Goal: Task Accomplishment & Management: Use online tool/utility

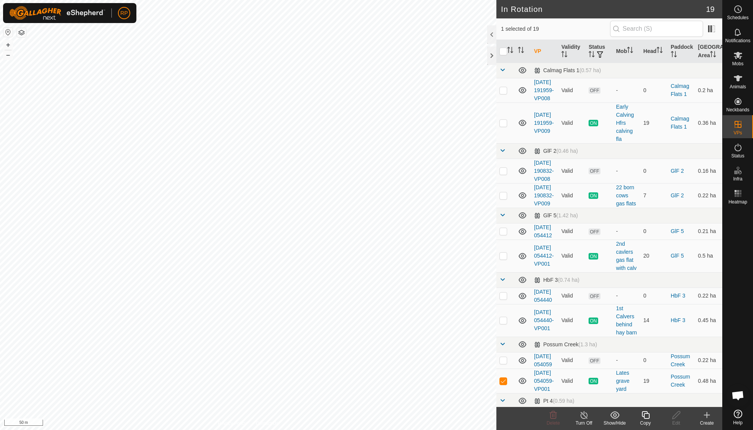
click at [647, 414] on icon at bounding box center [645, 415] width 8 height 8
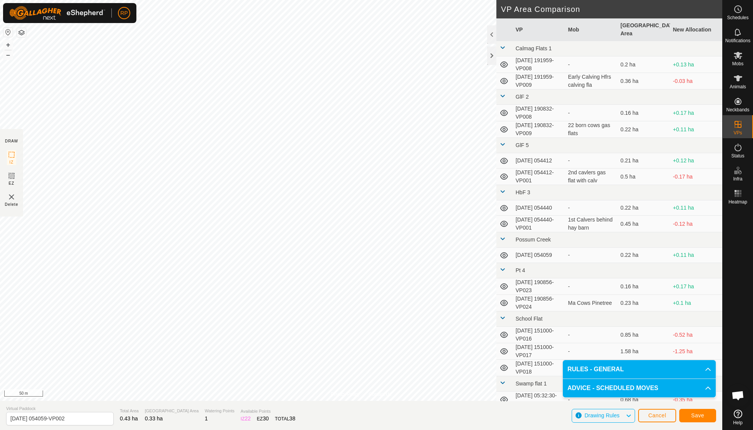
click at [690, 417] on button "Save" at bounding box center [697, 415] width 37 height 13
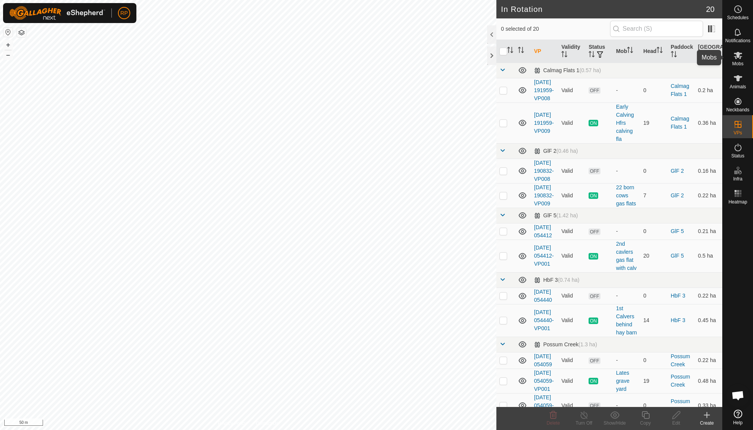
click at [739, 62] on span "Mobs" at bounding box center [737, 63] width 11 height 5
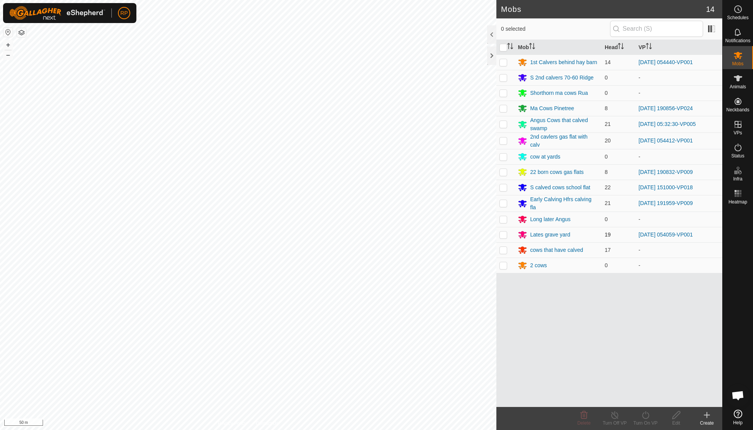
click at [503, 234] on p-checkbox at bounding box center [503, 235] width 8 height 6
checkbox input "true"
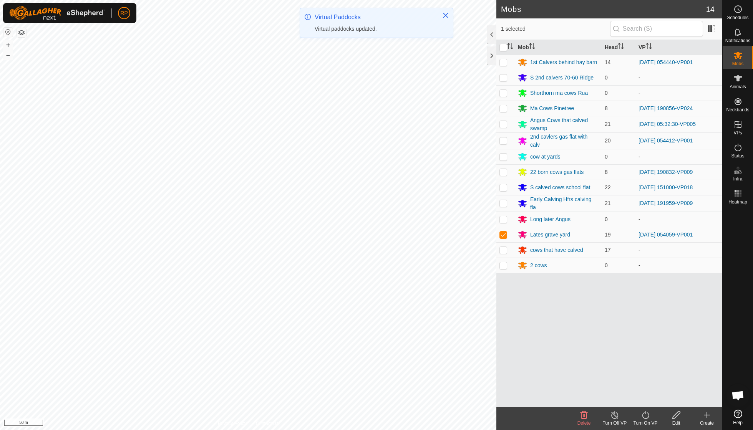
click at [646, 420] on div "Turn On VP" at bounding box center [645, 423] width 31 height 7
click at [641, 401] on link "Now" at bounding box center [668, 397] width 76 height 15
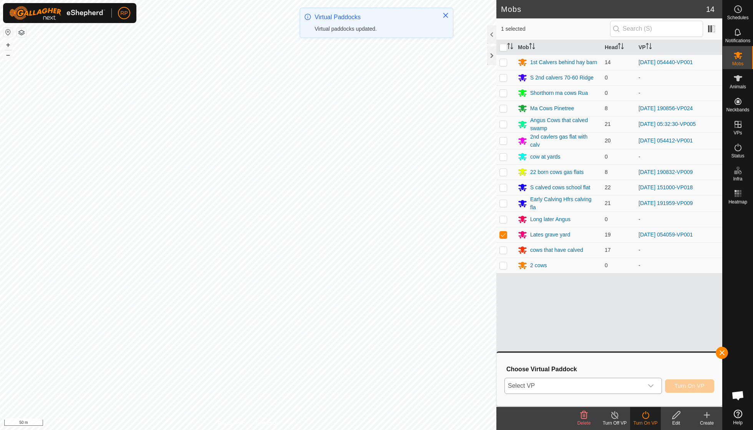
click at [651, 387] on icon "dropdown trigger" at bounding box center [650, 386] width 6 height 6
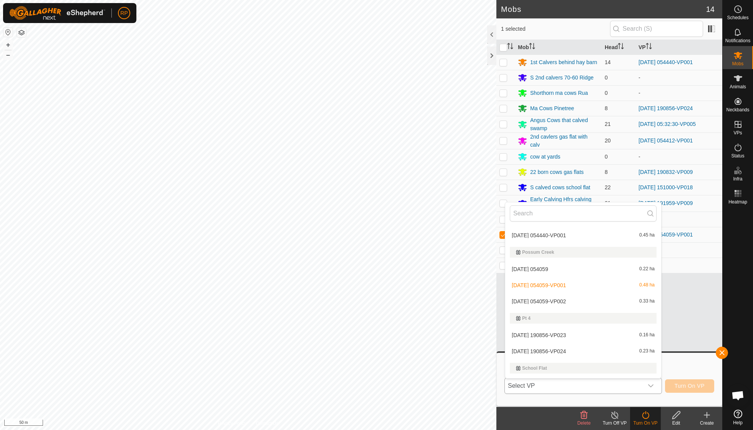
scroll to position [183, 0]
click at [569, 297] on li "[DATE] 054059-VP002 0.33 ha" at bounding box center [583, 298] width 156 height 15
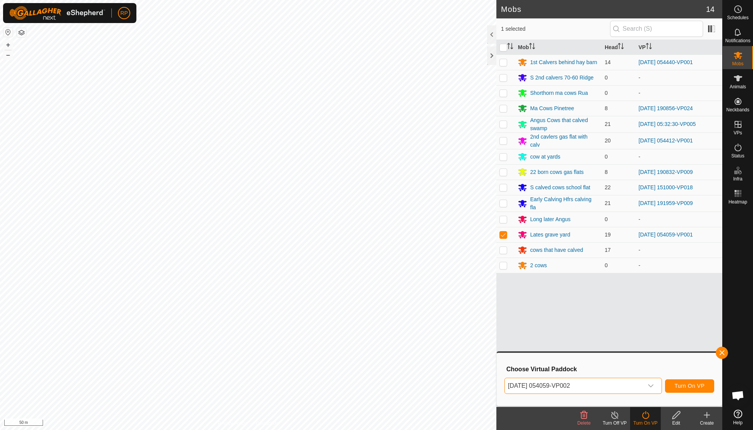
click at [679, 382] on button "Turn On VP" at bounding box center [689, 385] width 49 height 13
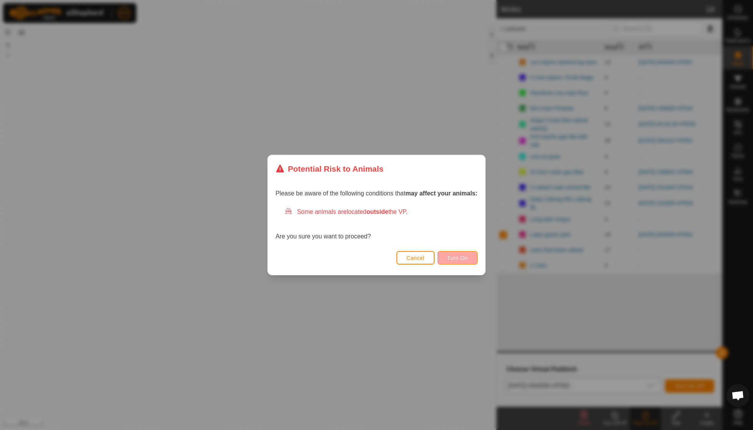
click at [459, 262] on button "Turn On" at bounding box center [457, 257] width 40 height 13
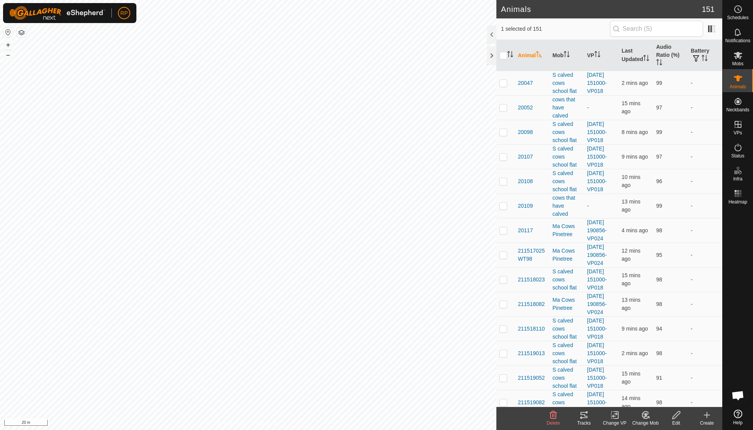
click at [641, 414] on icon at bounding box center [646, 415] width 10 height 9
click at [659, 381] on link "Choose Mob..." at bounding box center [668, 381] width 76 height 15
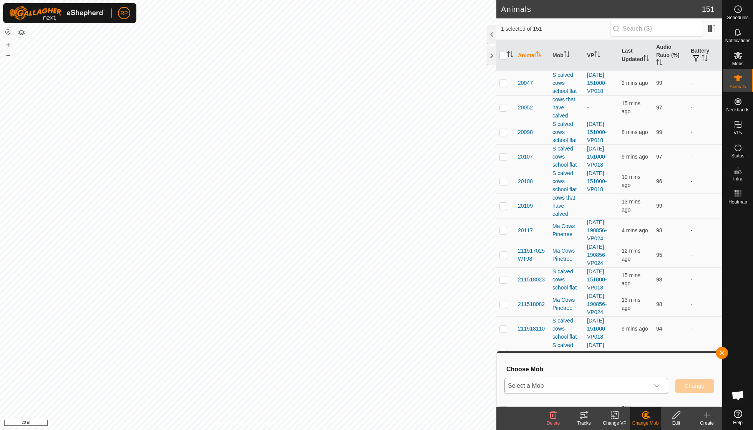
click at [658, 383] on icon "dropdown trigger" at bounding box center [657, 386] width 6 height 6
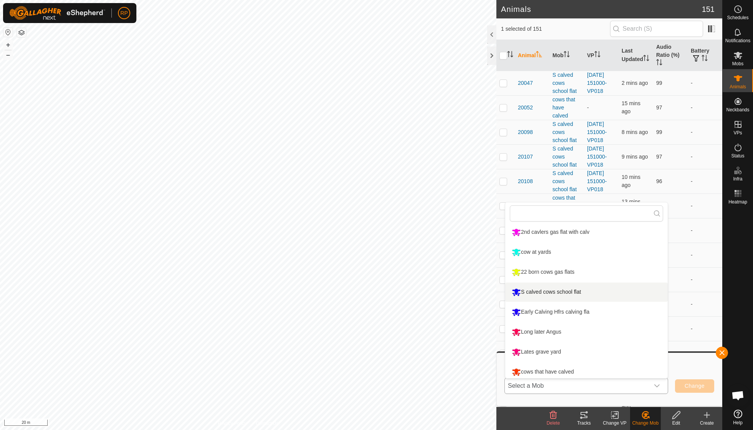
scroll to position [106, 0]
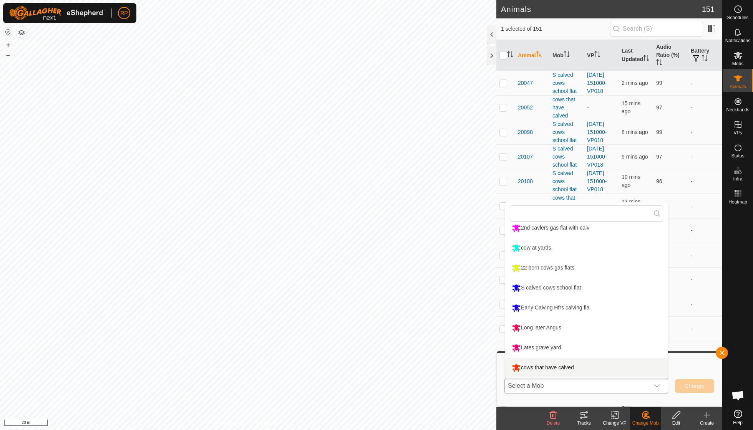
click at [569, 368] on li "cows that have calved" at bounding box center [586, 367] width 162 height 19
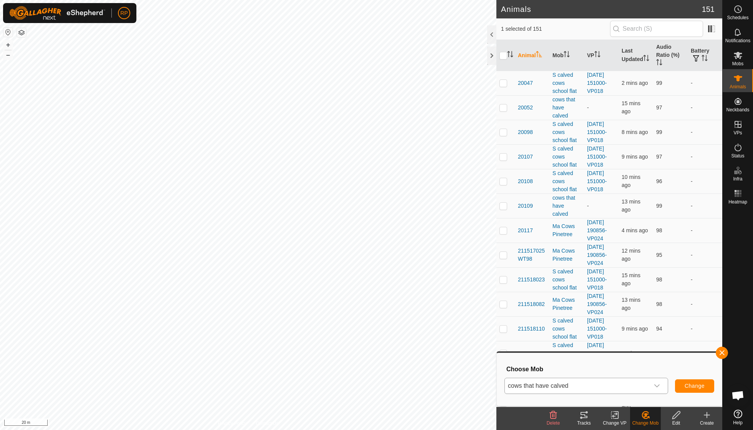
click at [692, 386] on span "Change" at bounding box center [694, 386] width 20 height 6
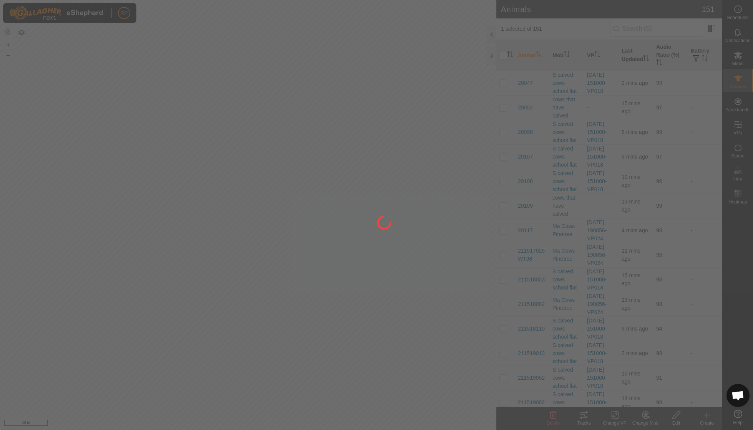
checkbox input "false"
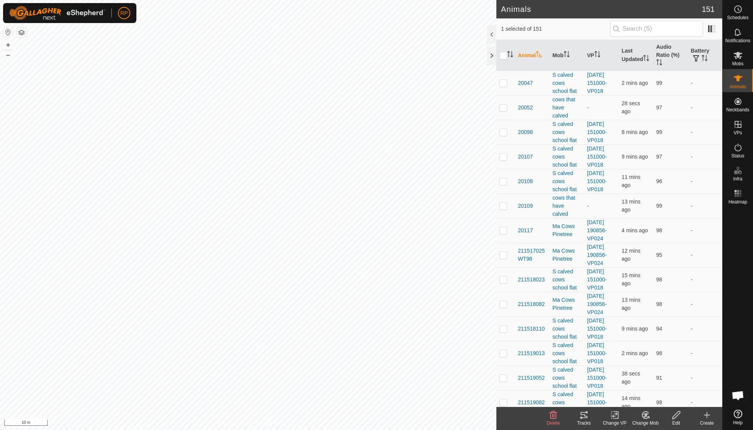
click at [647, 415] on icon at bounding box center [645, 415] width 5 height 4
click at [651, 379] on link "Choose Mob..." at bounding box center [668, 381] width 76 height 15
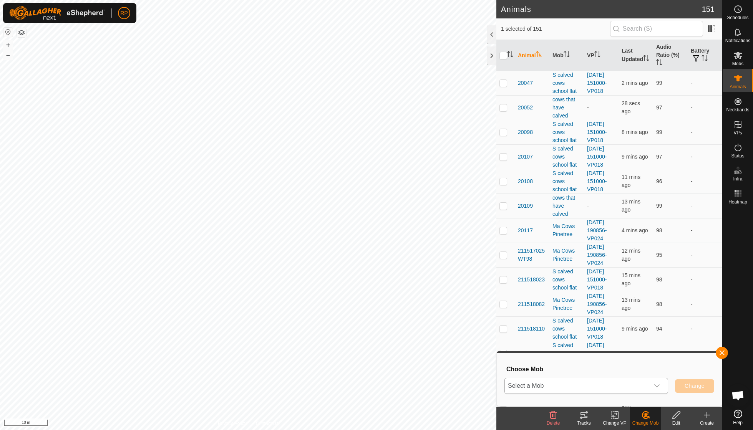
click at [658, 387] on icon "dropdown trigger" at bounding box center [657, 386] width 6 height 6
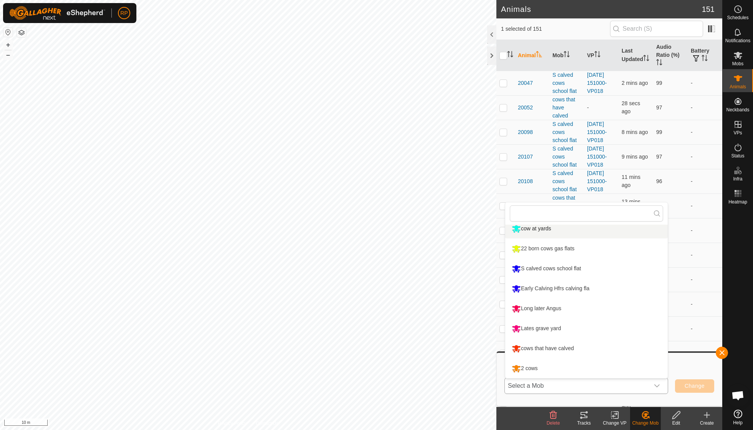
scroll to position [125, 0]
click at [568, 349] on li "cows that have calved" at bounding box center [586, 348] width 162 height 19
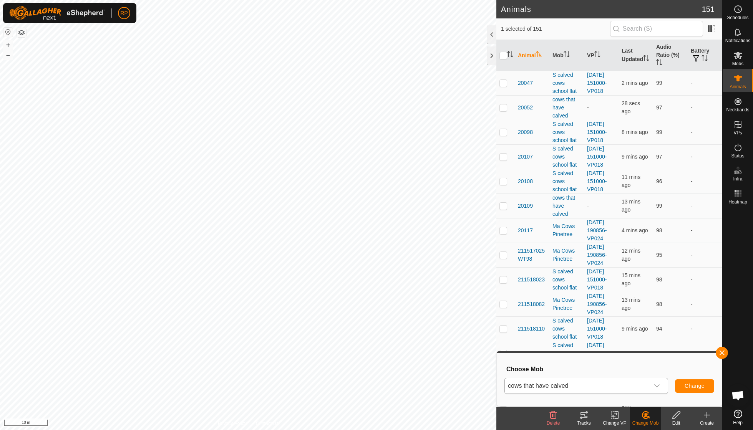
click at [687, 389] on span "Change" at bounding box center [694, 386] width 20 height 6
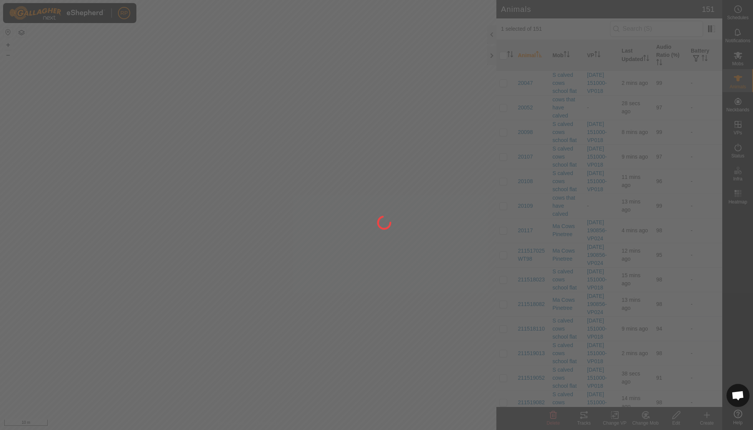
checkbox input "false"
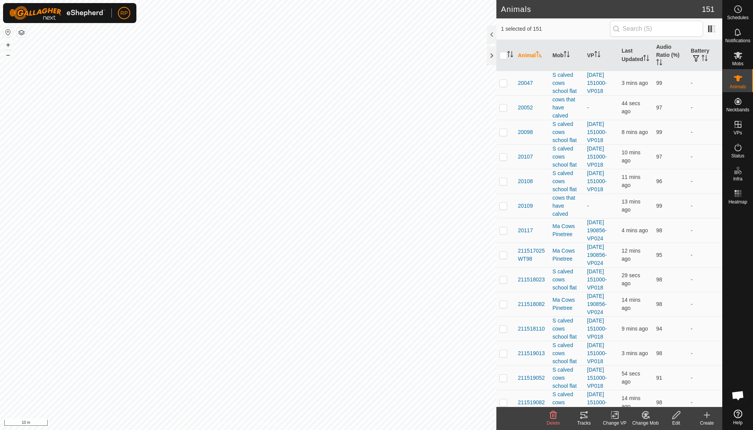
click at [646, 418] on icon at bounding box center [646, 415] width 10 height 9
click at [652, 382] on link "Choose Mob..." at bounding box center [668, 381] width 76 height 15
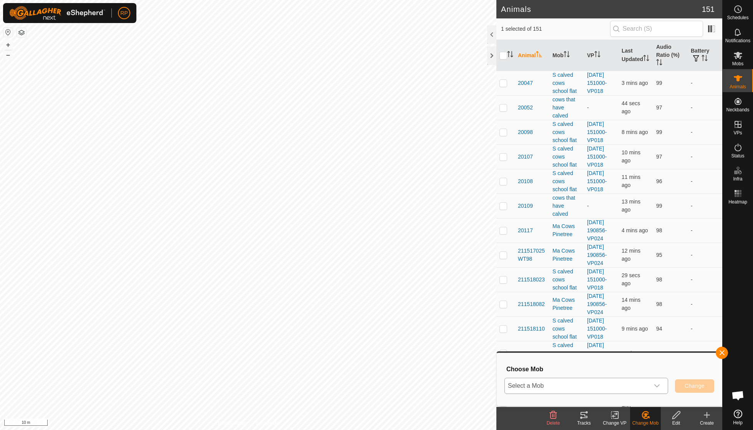
click at [659, 386] on icon "dropdown trigger" at bounding box center [657, 386] width 6 height 6
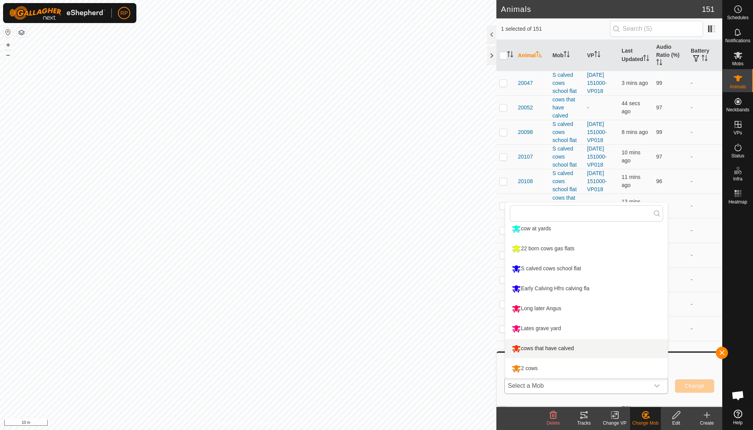
click at [561, 349] on li "cows that have calved" at bounding box center [586, 348] width 162 height 19
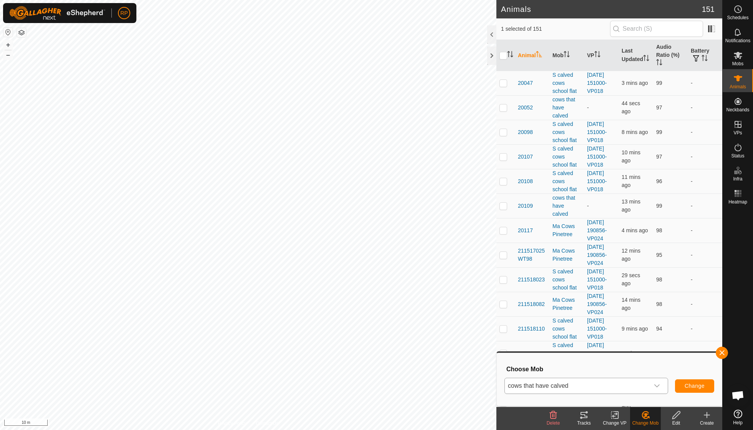
click at [695, 388] on span "Change" at bounding box center [694, 386] width 20 height 6
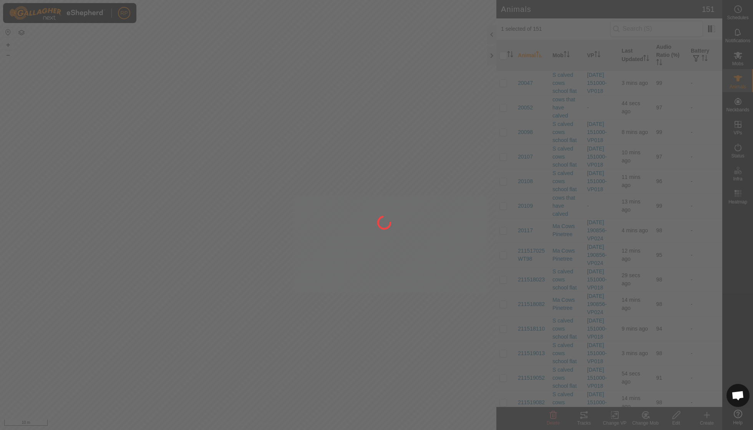
checkbox input "false"
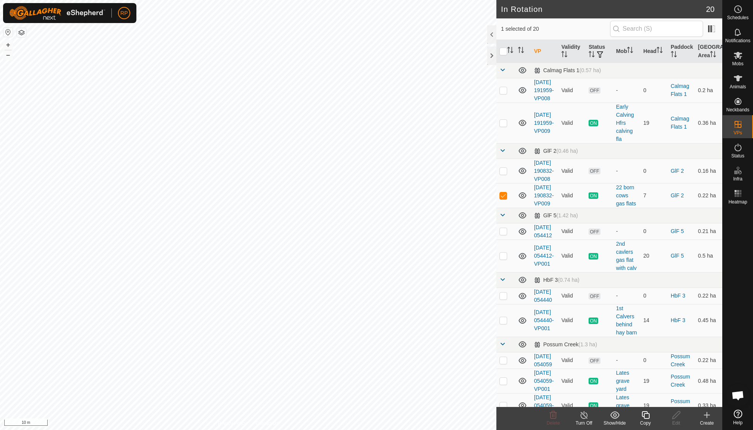
click at [647, 415] on icon at bounding box center [646, 415] width 10 height 9
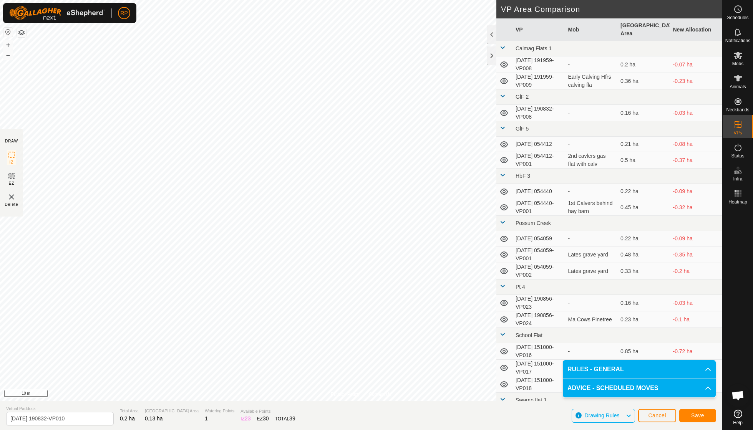
click at [693, 417] on span "Save" at bounding box center [697, 415] width 13 height 6
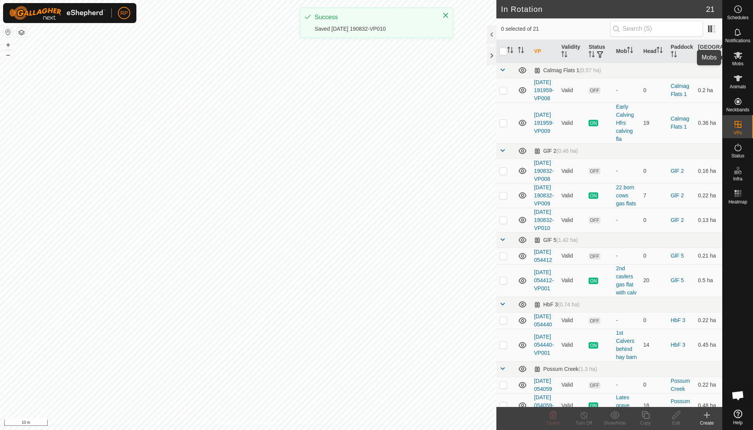
click at [738, 61] on span "Mobs" at bounding box center [737, 63] width 11 height 5
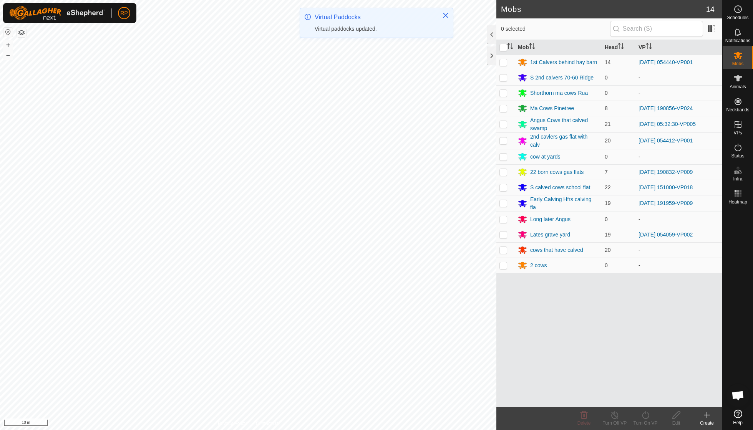
click at [503, 171] on p-checkbox at bounding box center [503, 172] width 8 height 6
checkbox input "true"
click at [644, 416] on icon at bounding box center [646, 415] width 10 height 9
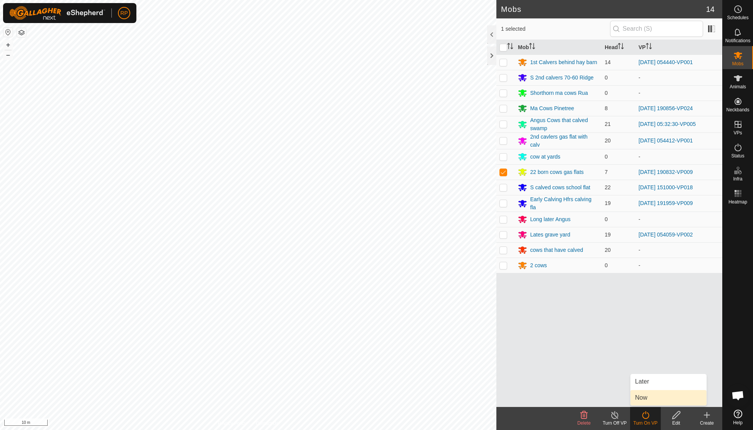
click at [644, 400] on link "Now" at bounding box center [668, 397] width 76 height 15
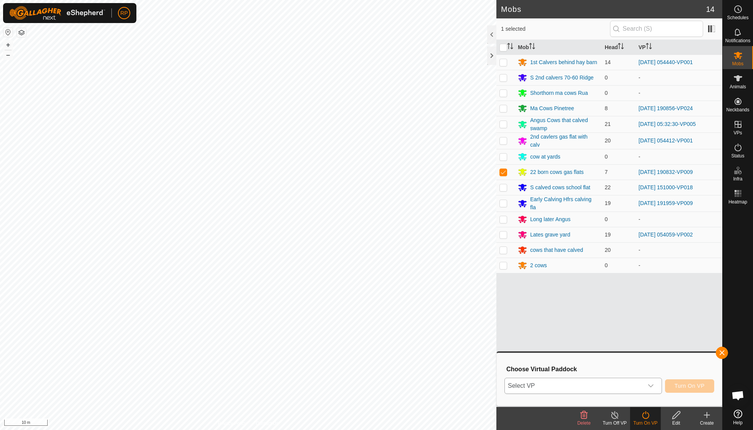
click at [648, 384] on icon "dropdown trigger" at bounding box center [650, 385] width 5 height 3
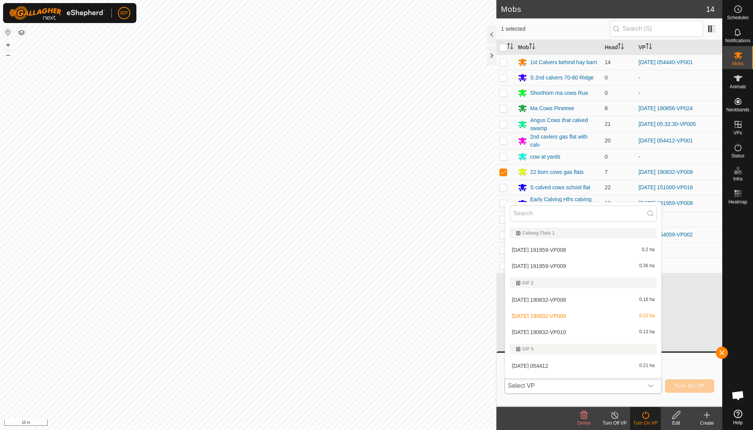
scroll to position [10, 0]
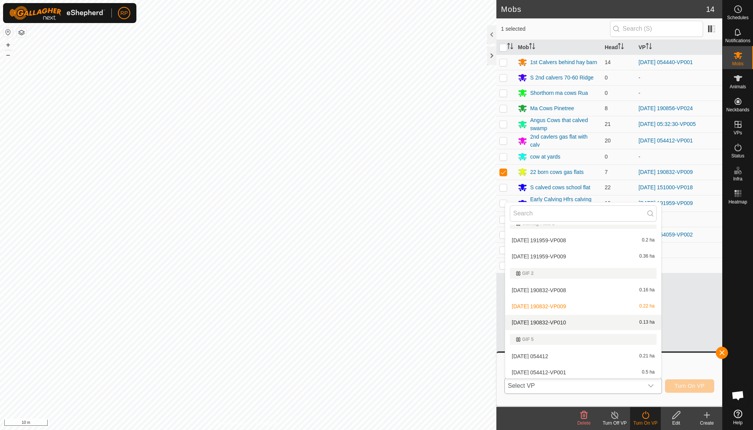
click at [570, 320] on li "[DATE] 190832-VP010 0.13 ha" at bounding box center [583, 322] width 156 height 15
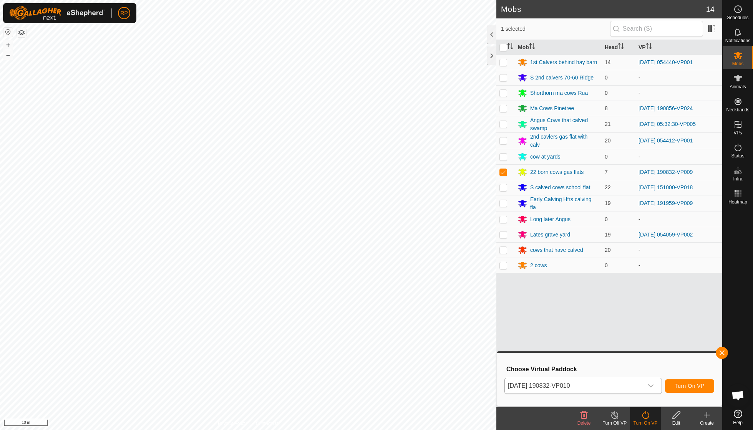
click at [685, 386] on span "Turn On VP" at bounding box center [689, 386] width 30 height 6
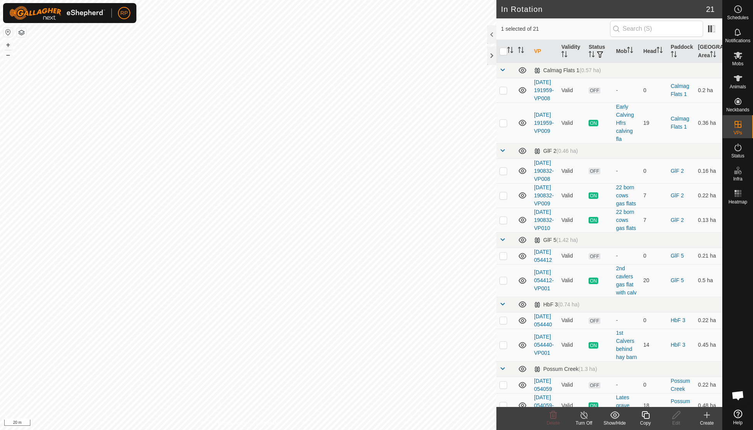
click at [644, 415] on icon at bounding box center [646, 415] width 10 height 9
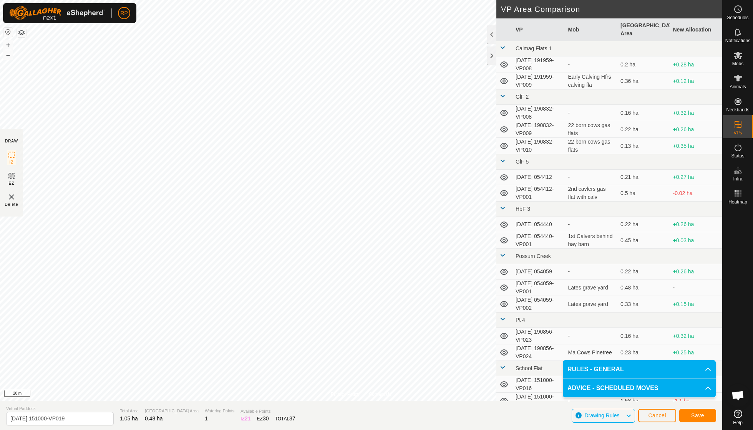
click at [691, 412] on span "Save" at bounding box center [697, 415] width 13 height 6
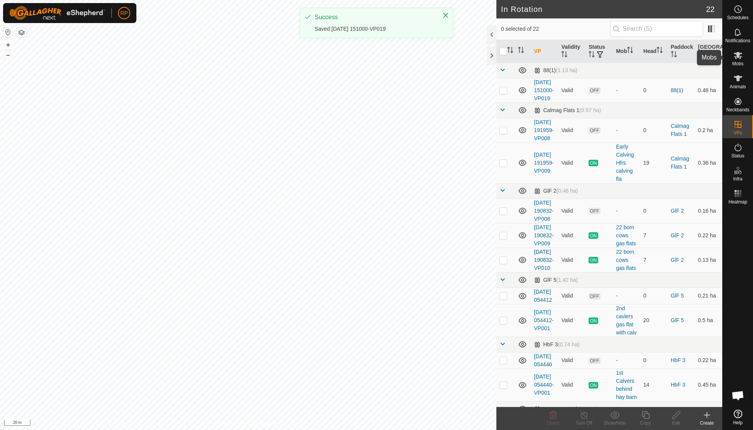
click at [742, 59] on icon at bounding box center [737, 55] width 9 height 9
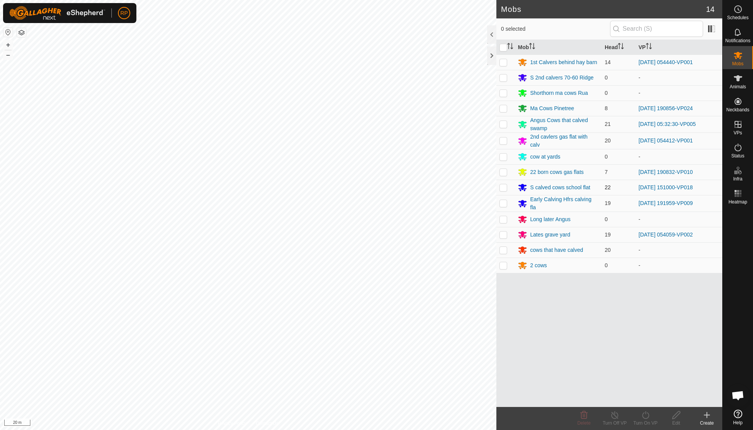
click at [503, 187] on p-checkbox at bounding box center [503, 187] width 8 height 6
checkbox input "true"
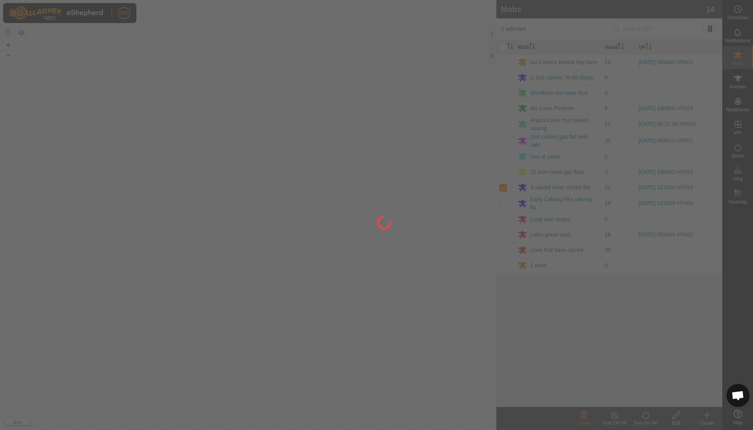
click at [642, 416] on div at bounding box center [376, 215] width 753 height 430
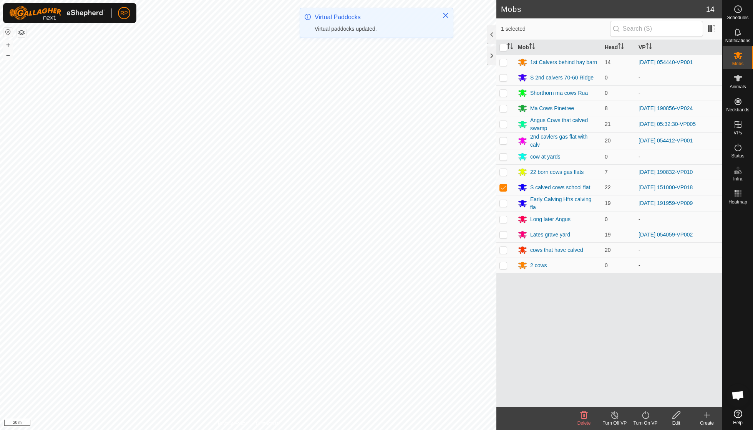
click at [645, 417] on icon at bounding box center [646, 415] width 10 height 9
click at [644, 399] on link "Now" at bounding box center [668, 397] width 76 height 15
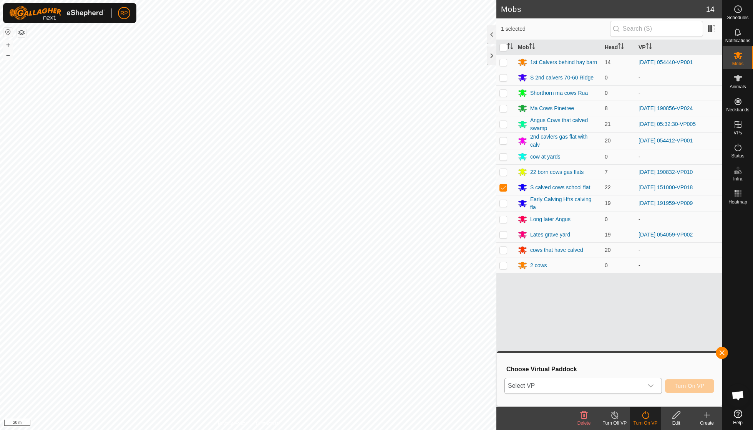
click at [650, 386] on icon "dropdown trigger" at bounding box center [650, 386] width 6 height 6
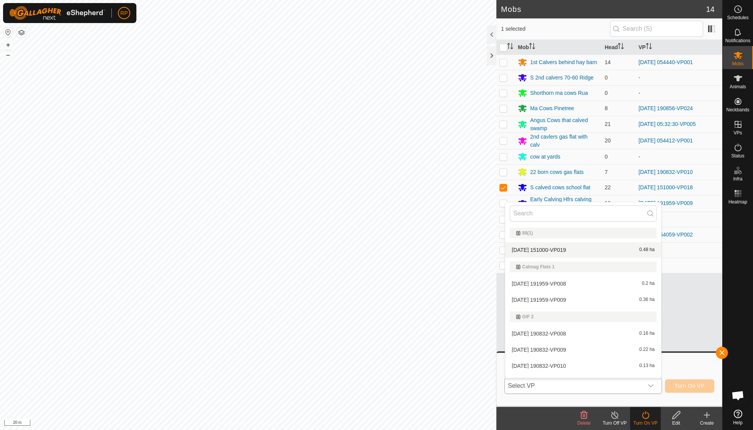
click at [541, 251] on span "[DATE] 151000-VP019" at bounding box center [539, 249] width 54 height 5
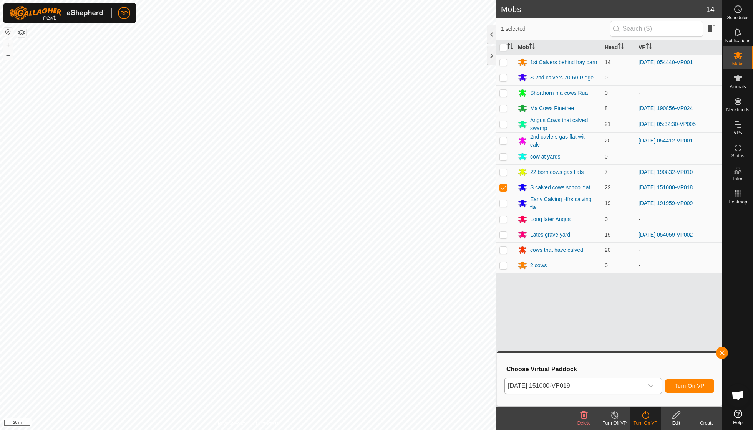
click at [688, 384] on span "Turn On VP" at bounding box center [689, 386] width 30 height 6
